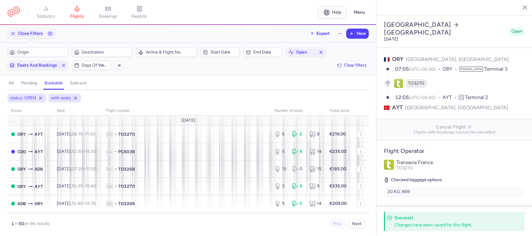
select select "days"
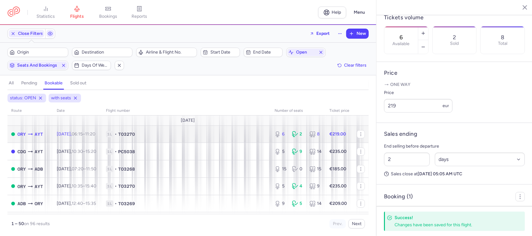
click at [145, 131] on td "1L • TO3270" at bounding box center [186, 134] width 168 height 17
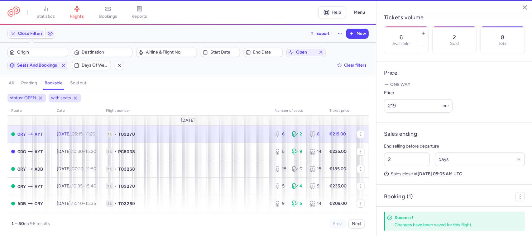
type input "8"
select select "hours"
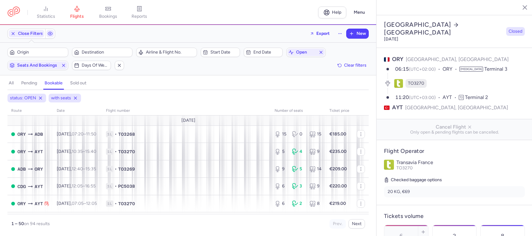
select select "hours"
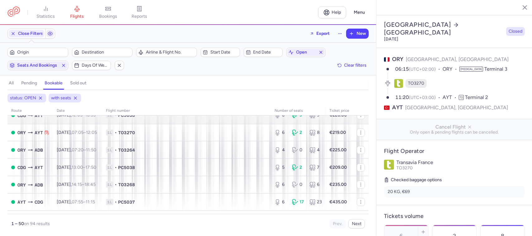
scroll to position [78, 0]
